Goal: Navigation & Orientation: Find specific page/section

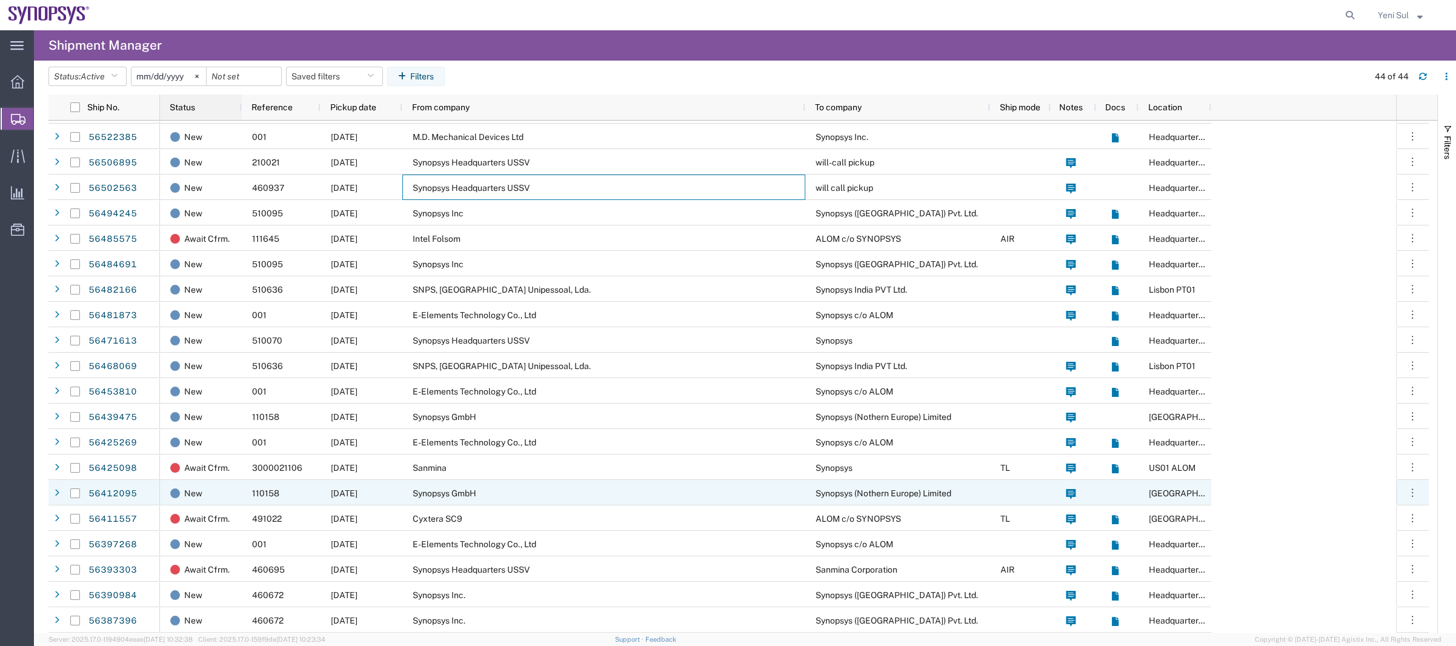
scroll to position [167, 0]
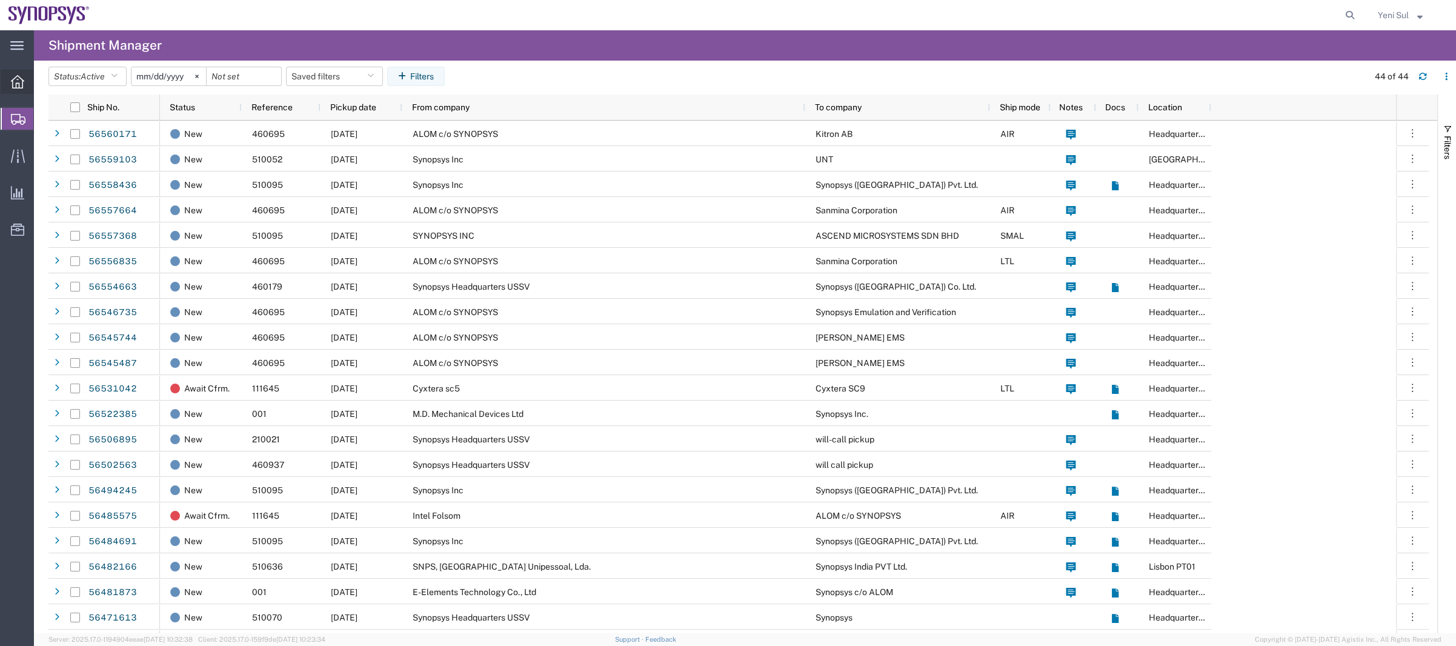
click at [42, 85] on span "Overview" at bounding box center [37, 82] width 8 height 24
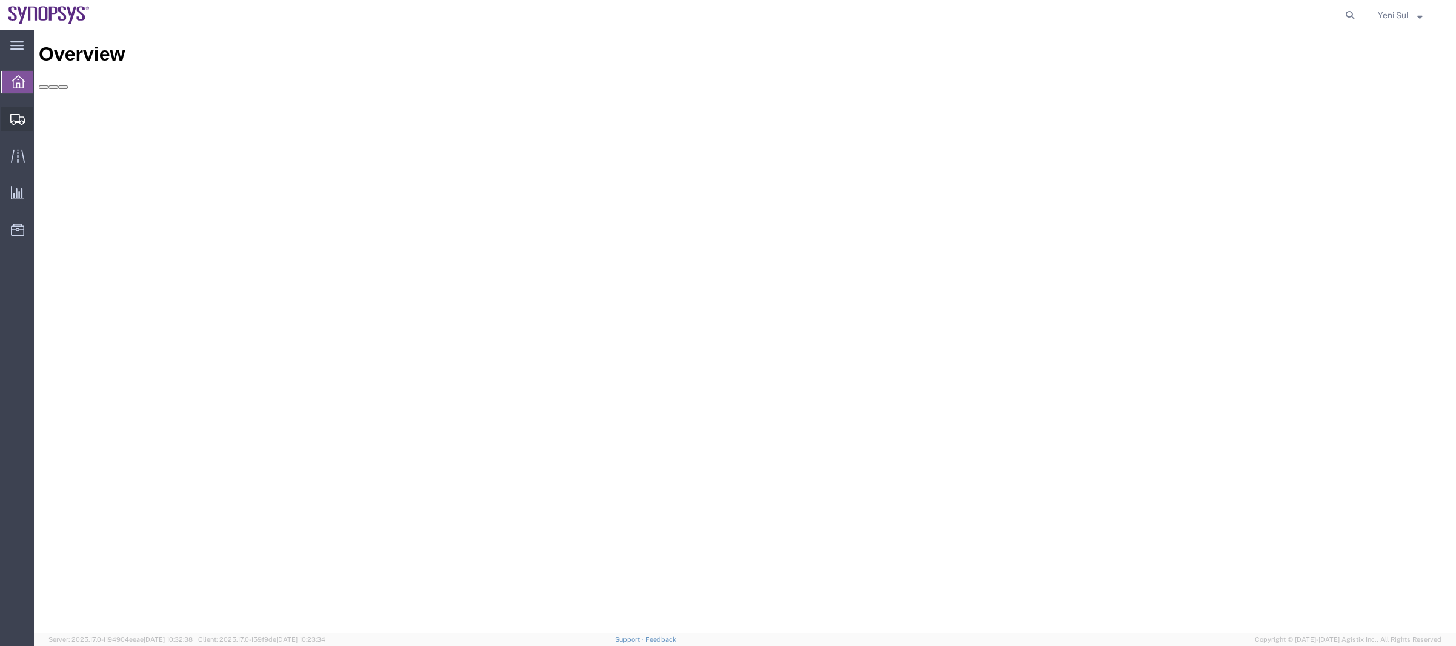
click at [0, 0] on span "Shipment Manager" at bounding box center [0, 0] width 0 height 0
